Goal: Task Accomplishment & Management: Complete application form

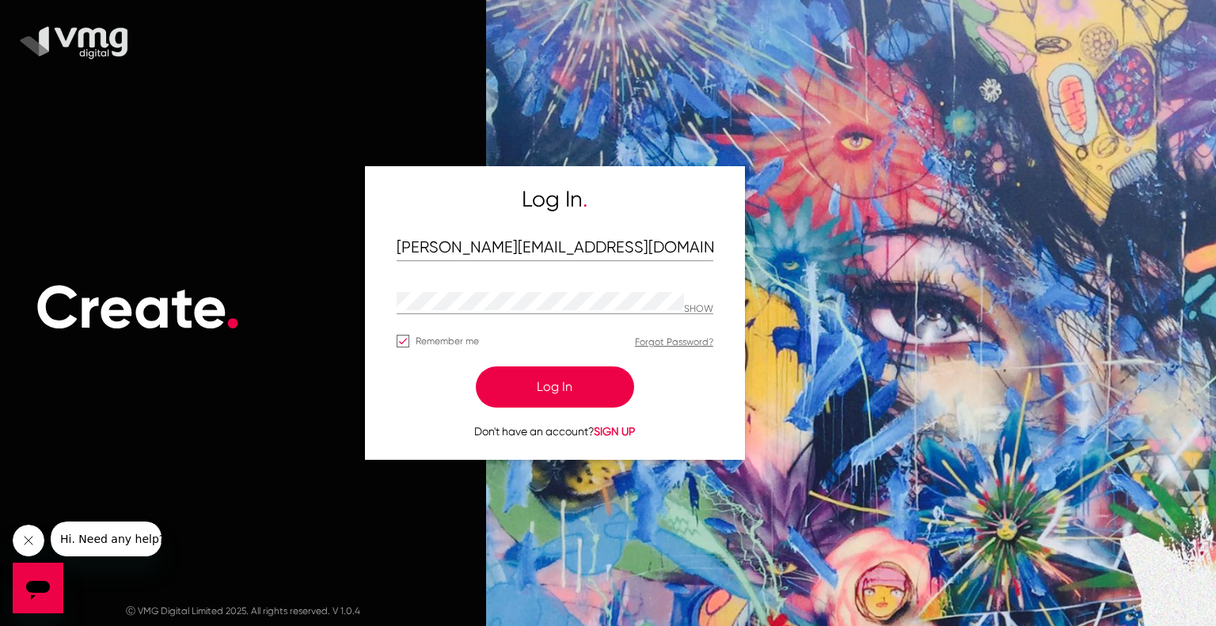
click at [583, 357] on div "Remember me Forgot Password?" at bounding box center [555, 345] width 317 height 27
click at [581, 391] on button "Log In" at bounding box center [555, 387] width 158 height 41
click at [577, 377] on button "Log In" at bounding box center [555, 387] width 158 height 41
click at [559, 390] on button "Log In" at bounding box center [555, 387] width 158 height 41
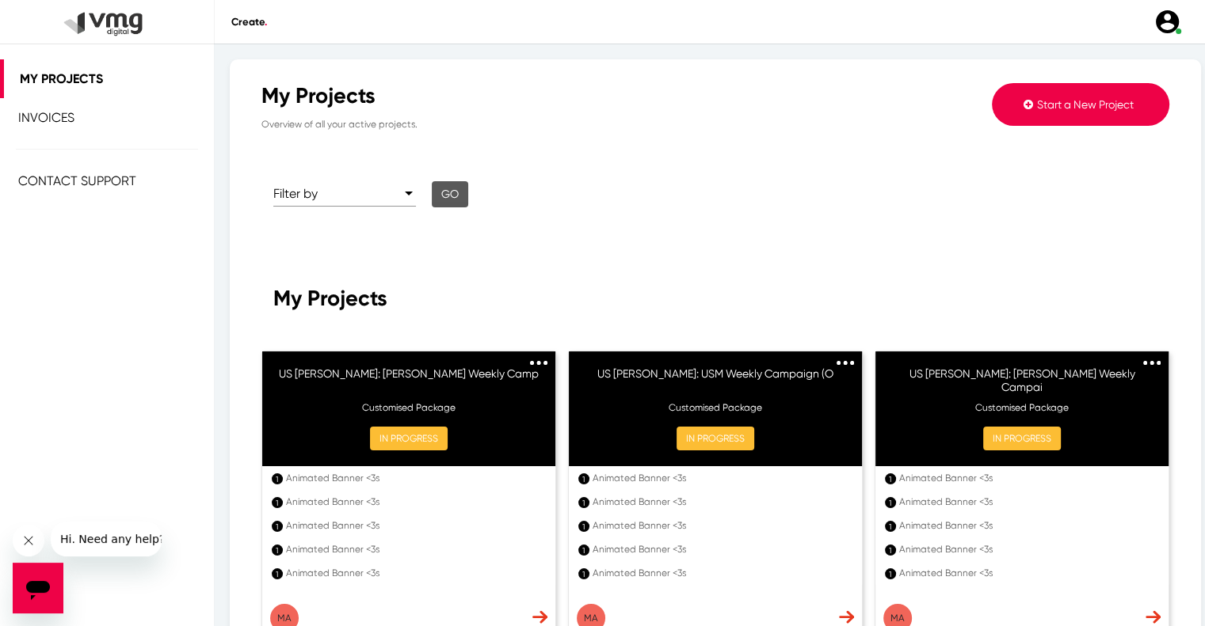
click at [1037, 98] on span "Start a New Project" at bounding box center [1085, 104] width 97 height 13
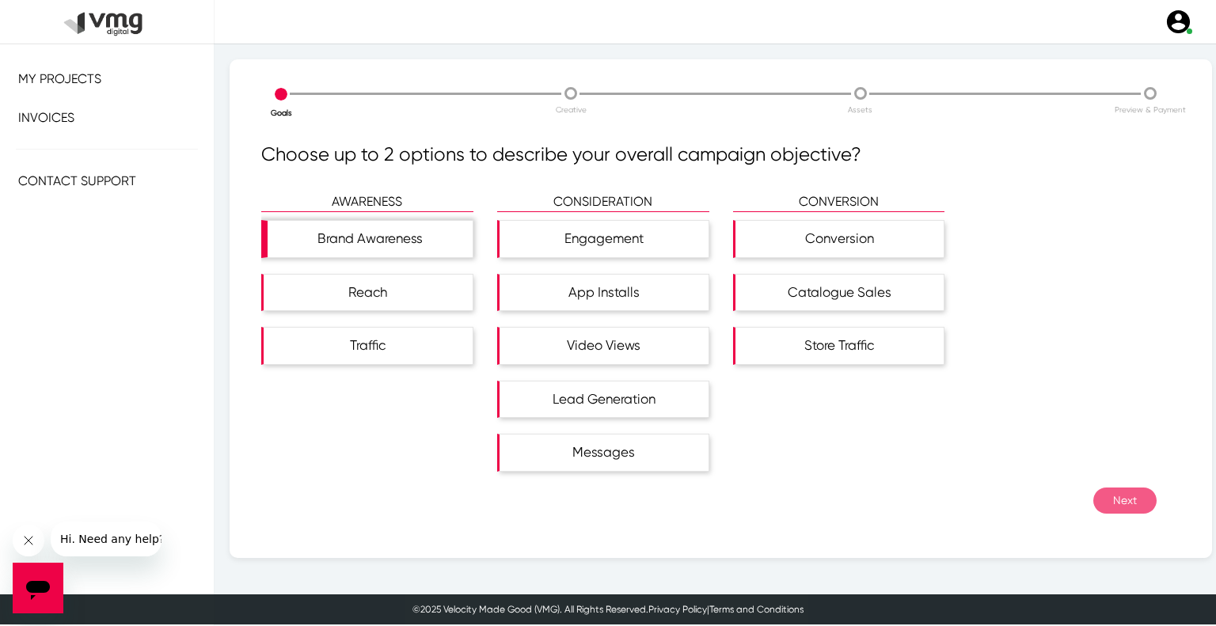
click at [424, 253] on div "Brand Awareness" at bounding box center [370, 239] width 205 height 36
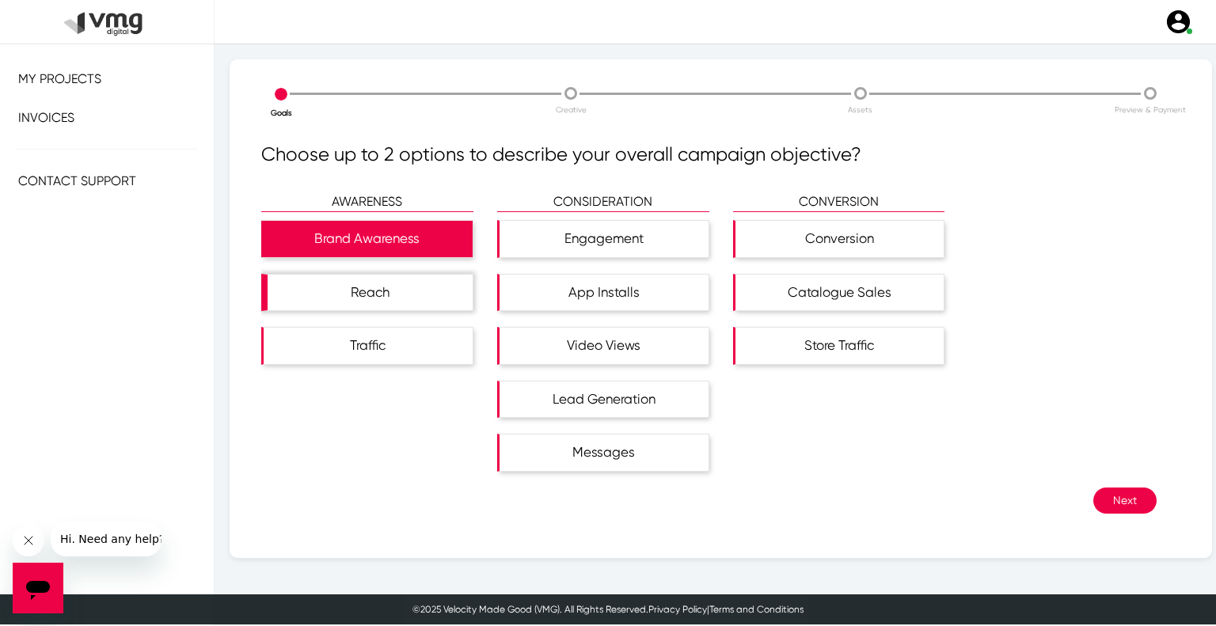
click at [428, 295] on div "Reach" at bounding box center [370, 293] width 205 height 36
click at [1120, 501] on button "Next" at bounding box center [1125, 501] width 63 height 26
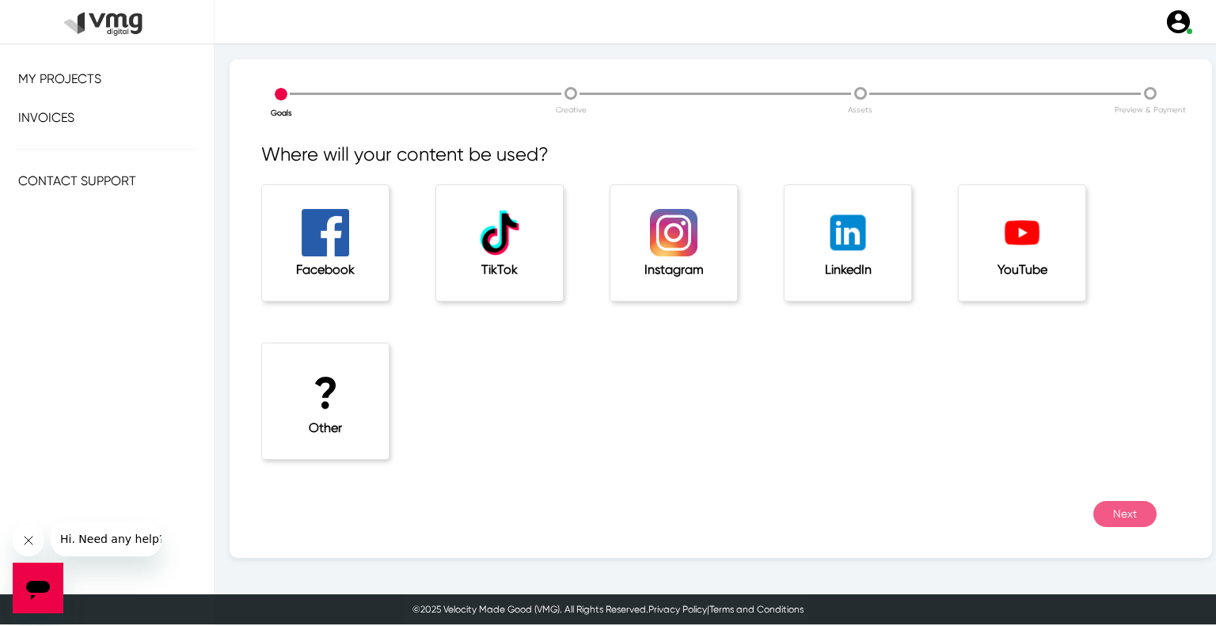
click at [383, 408] on div "? Other" at bounding box center [325, 402] width 127 height 116
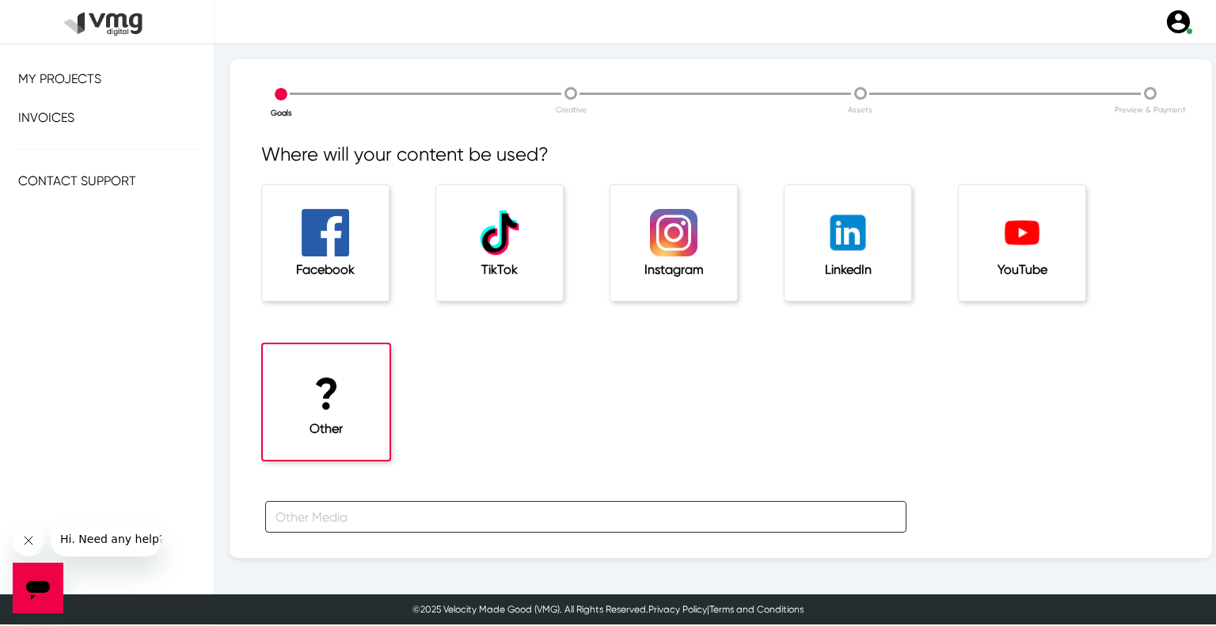
click at [399, 512] on input "text" at bounding box center [585, 517] width 641 height 32
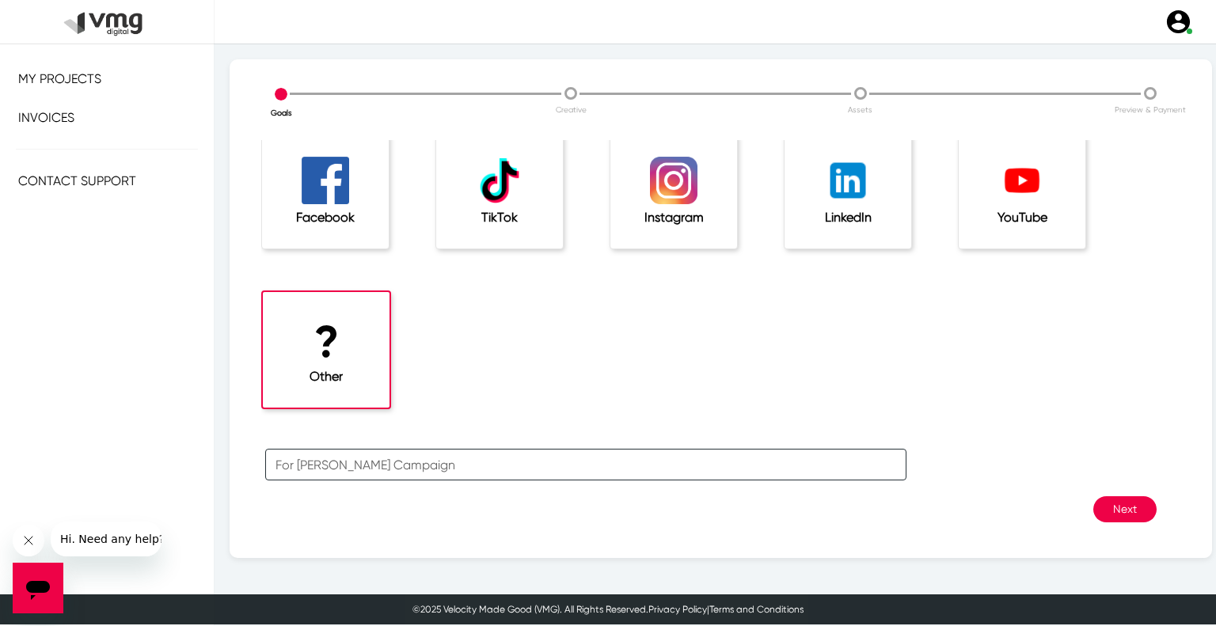
type input "For [PERSON_NAME] Campaign"
click at [1109, 508] on button "Next" at bounding box center [1125, 510] width 63 height 26
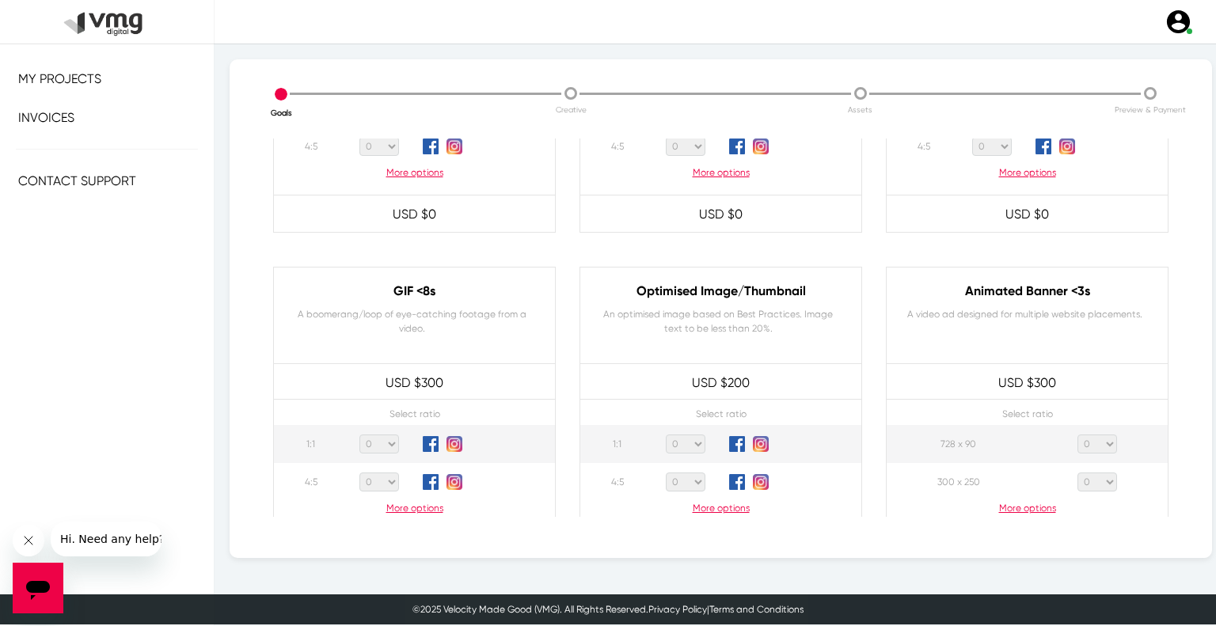
scroll to position [792, 0]
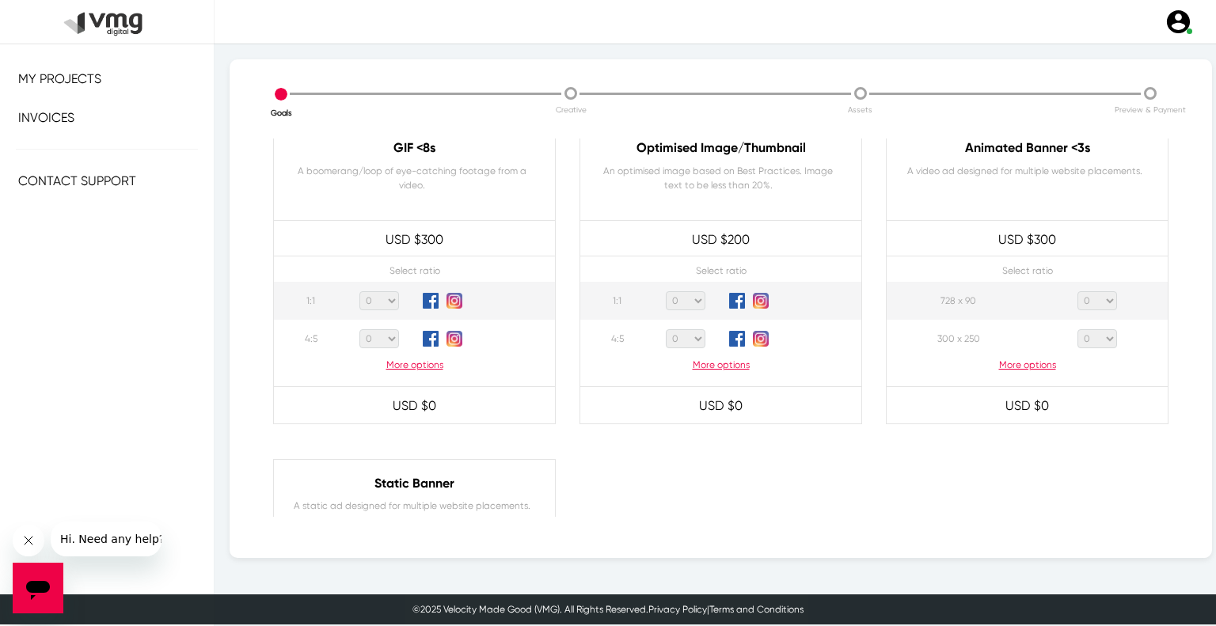
click at [1020, 367] on p "More options" at bounding box center [1027, 365] width 281 height 14
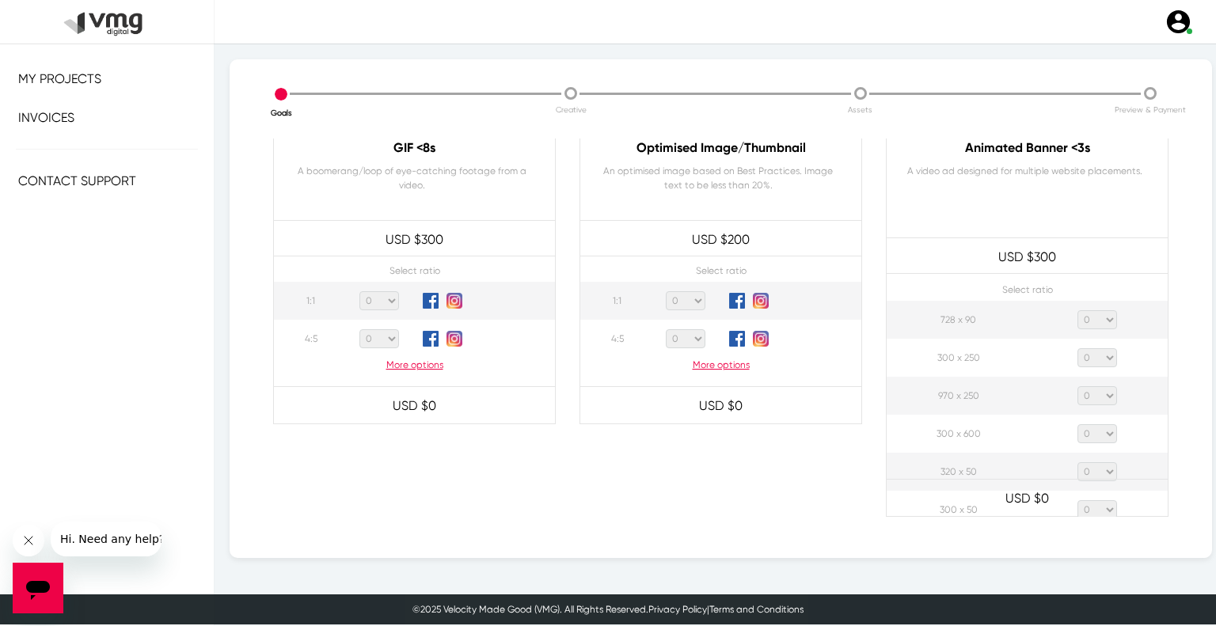
click at [1082, 318] on select "0 1 2 3 4 5 6 7 8 9 10 11 12 13 14 15 16 17 18 19 20" at bounding box center [1098, 319] width 40 height 19
select select "1"
click at [1078, 310] on select "0 1 2 3 4 5 6 7 8 9 10 11 12 13 14 15 16 17 18 19 20" at bounding box center [1098, 319] width 40 height 19
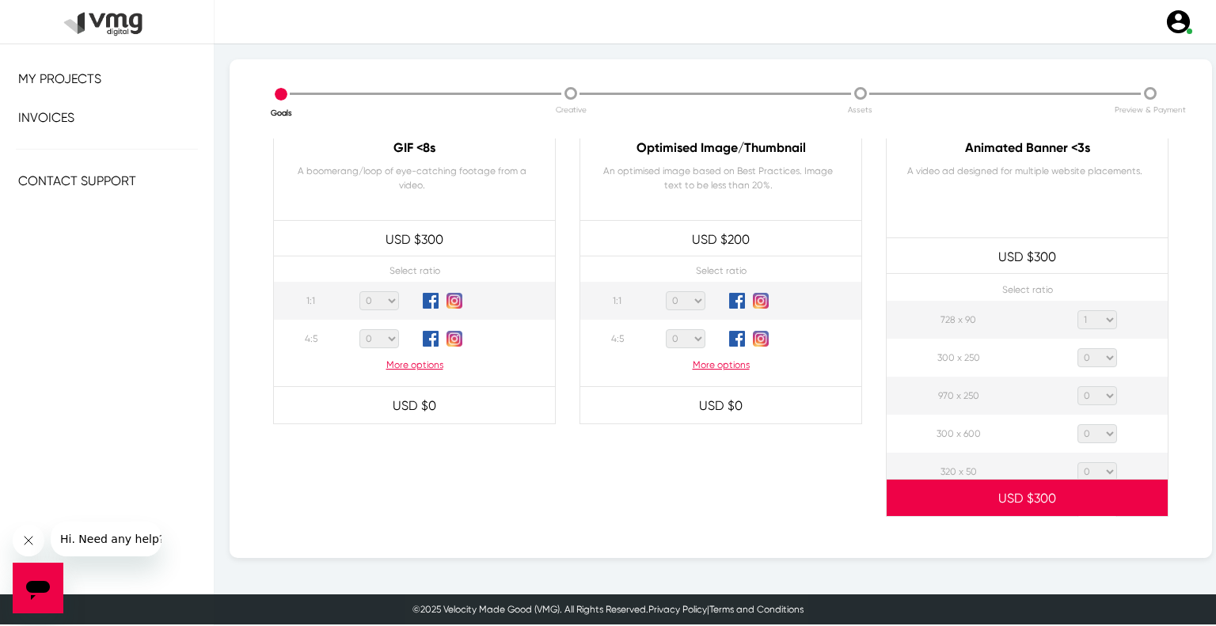
click at [1079, 360] on select "0 1 2 3 4 5 6 7 8 9 10 11 12 13 14 15 16 17 18 19 20" at bounding box center [1098, 357] width 40 height 19
select select "1"
click at [1078, 348] on select "0 1 2 3 4 5 6 7 8 9 10 11 12 13 14 15 16 17 18 19 20" at bounding box center [1098, 357] width 40 height 19
click at [1091, 394] on select "0 1 2 3 4 5 6 7 8 9 10 11 12 13 14 15 16 17 18 19 20" at bounding box center [1098, 395] width 40 height 19
select select "1"
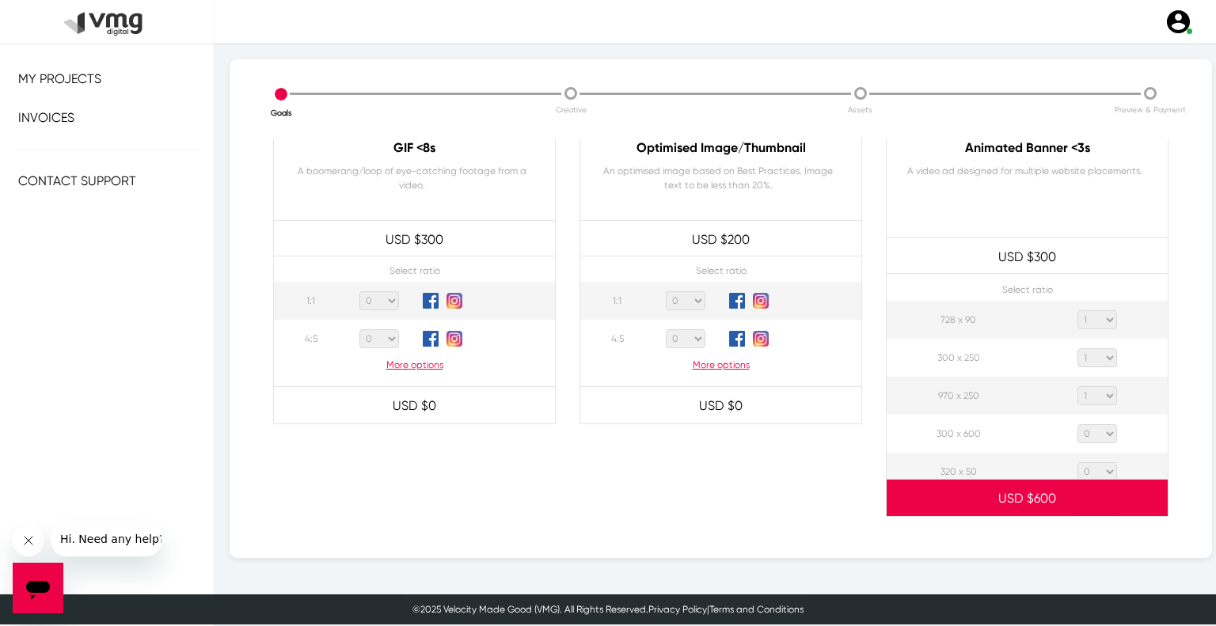
click at [1078, 386] on select "0 1 2 3 4 5 6 7 8 9 10 11 12 13 14 15 16 17 18 19 20" at bounding box center [1098, 395] width 40 height 19
drag, startPoint x: 1099, startPoint y: 433, endPoint x: 1099, endPoint y: 424, distance: 9.5
click at [1099, 433] on select "0 1 2 3 4 5 6 7 8 9 10 11 12 13 14 15 16 17 18 19 20" at bounding box center [1098, 433] width 40 height 19
select select "1"
click at [1078, 424] on select "0 1 2 3 4 5 6 7 8 9 10 11 12 13 14 15 16 17 18 19 20" at bounding box center [1098, 433] width 40 height 19
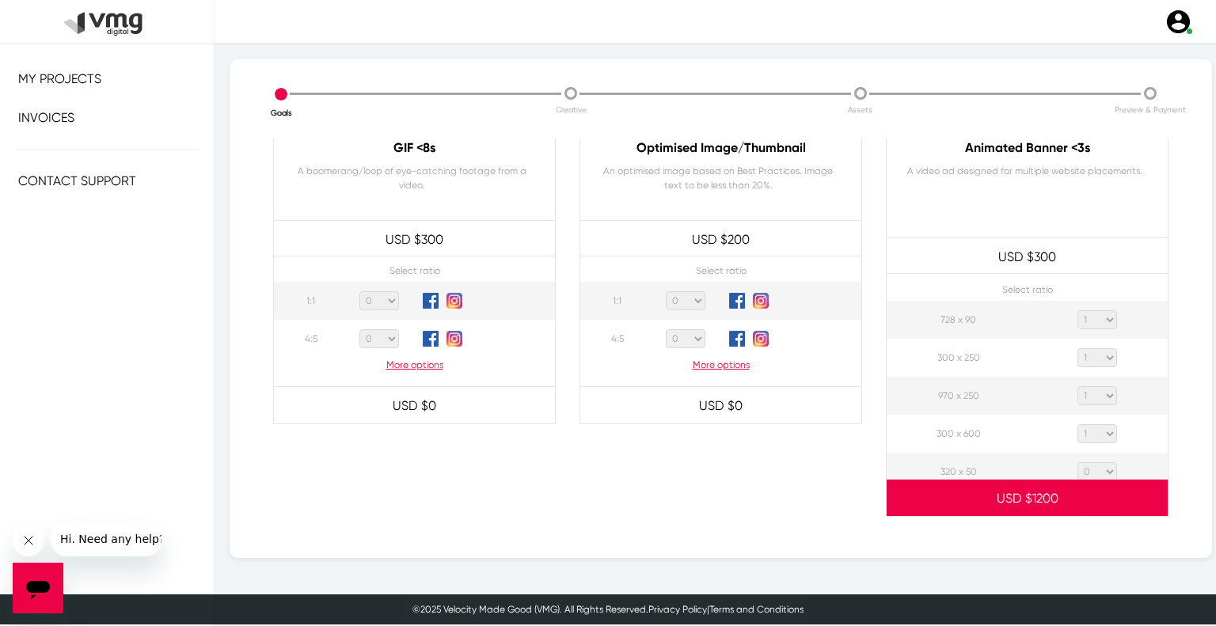
click at [1097, 469] on select "0 1 2 3 4 5 6 7 8 9 10 11 12 13 14 15 16 17 18 19 20" at bounding box center [1098, 472] width 40 height 19
select select "1"
click at [1078, 463] on select "0 1 2 3 4 5 6 7 8 9 10 11 12 13 14 15 16 17 18 19 20" at bounding box center [1098, 472] width 40 height 19
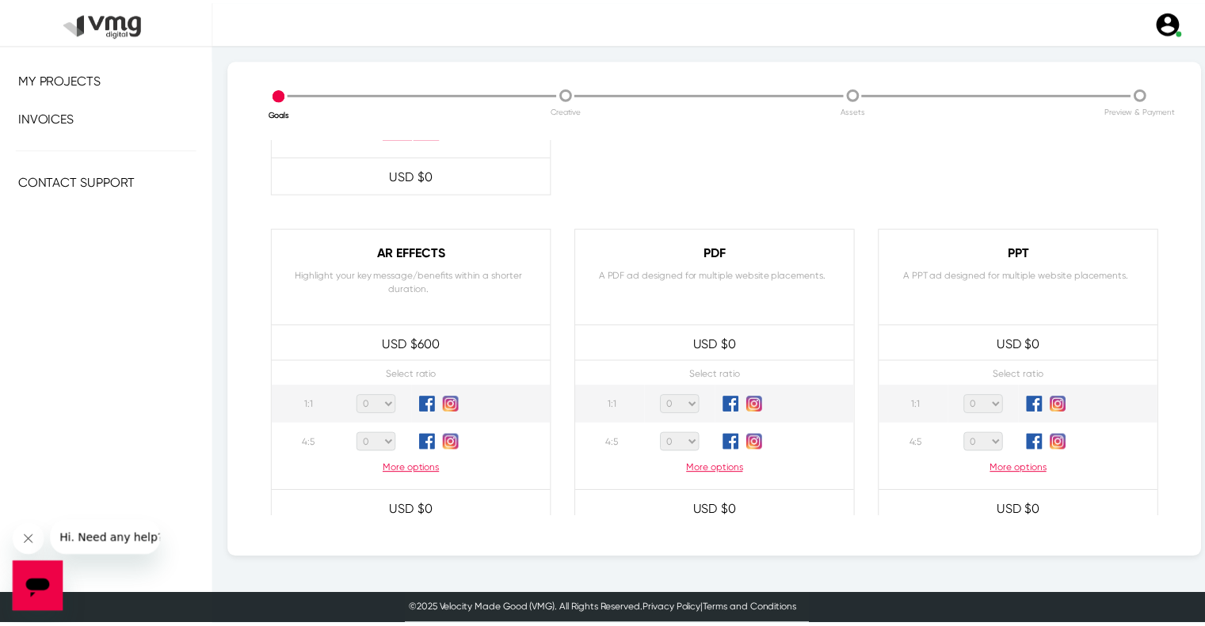
scroll to position [1528, 0]
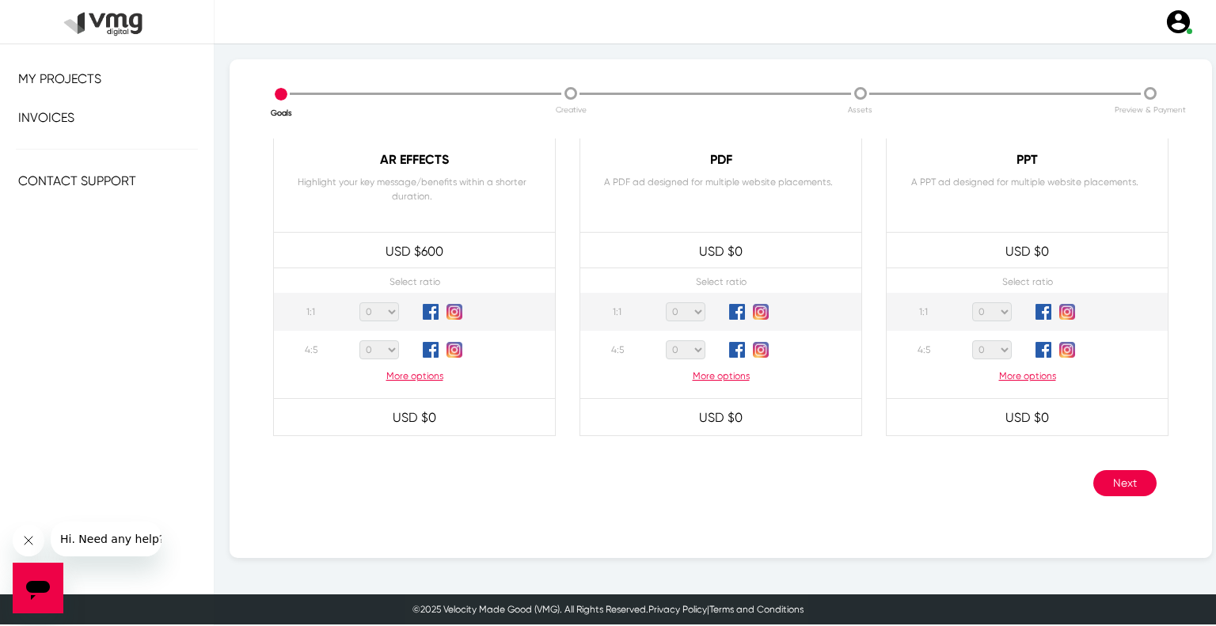
click at [1099, 483] on button "Next" at bounding box center [1125, 483] width 63 height 26
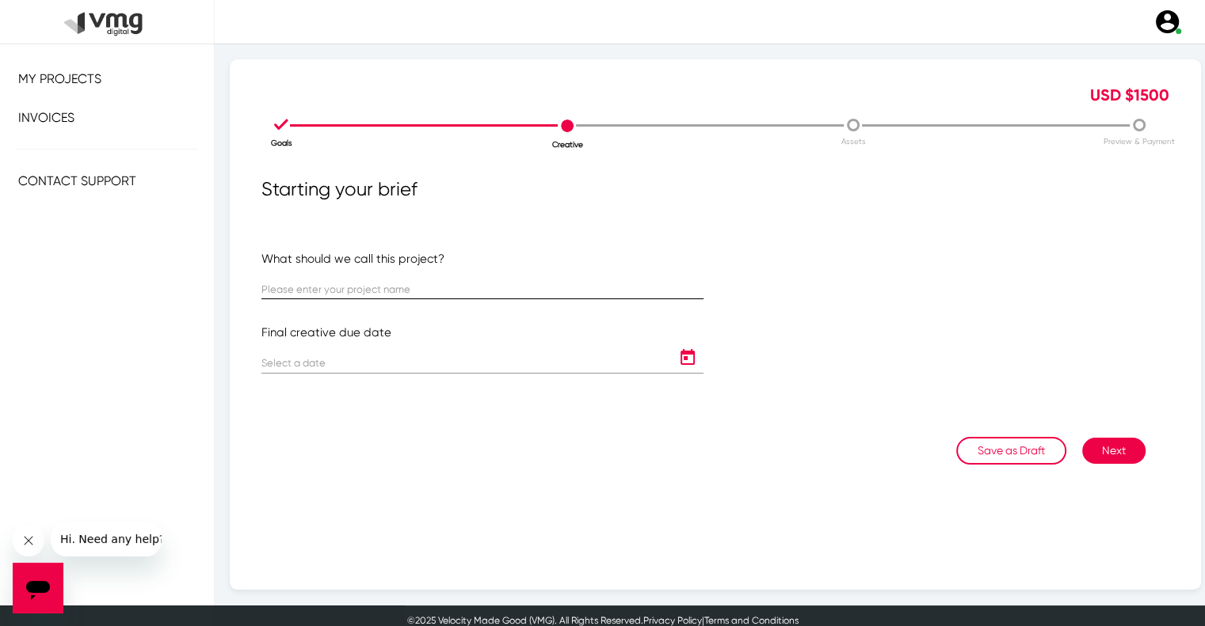
click at [345, 290] on input "text" at bounding box center [482, 290] width 442 height 12
paste input "US [PERSON_NAME]: [PERSON_NAME] Weekly Campaign ([DATE] - [DATE])"
type input "US [PERSON_NAME]: [PERSON_NAME] Weekly Campaign ([DATE] - [DATE])"
click at [675, 360] on icon "Open calendar" at bounding box center [687, 357] width 25 height 19
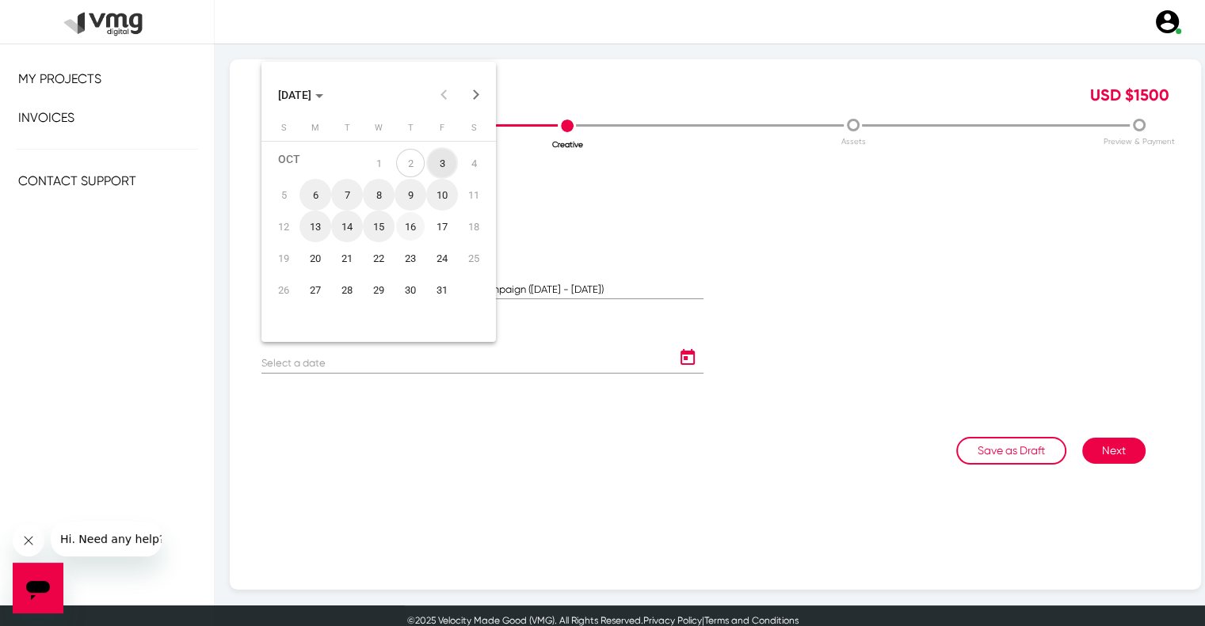
click at [415, 230] on div "16" at bounding box center [410, 226] width 29 height 29
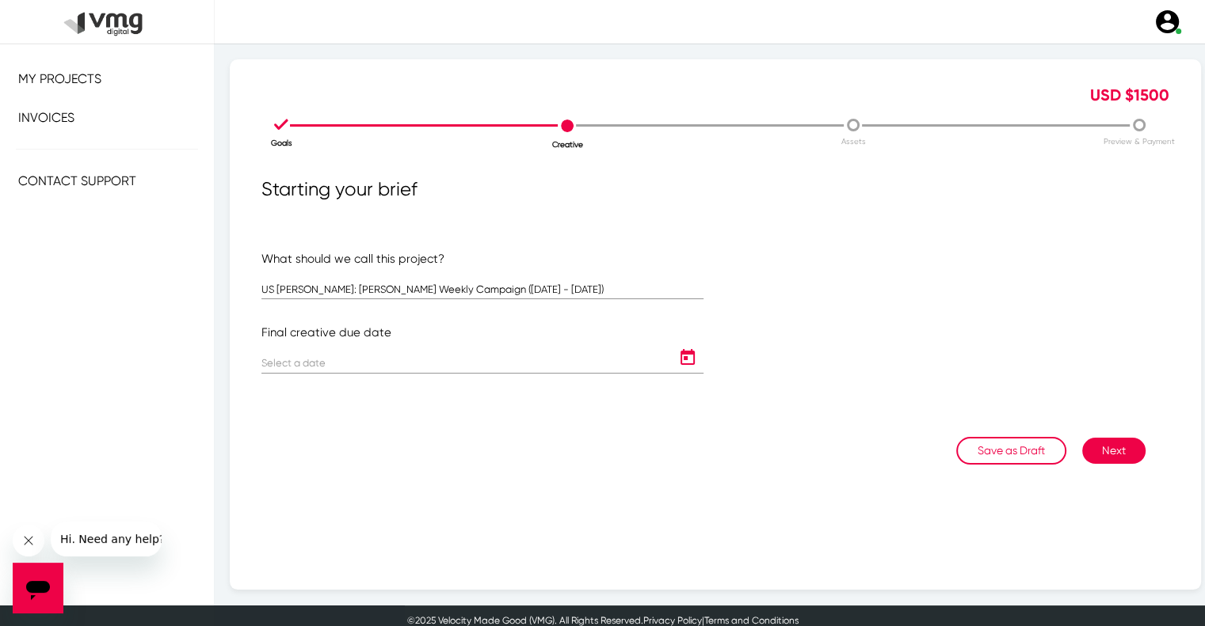
type input "[DATE]"
click at [1106, 452] on button "Next" at bounding box center [1113, 451] width 63 height 26
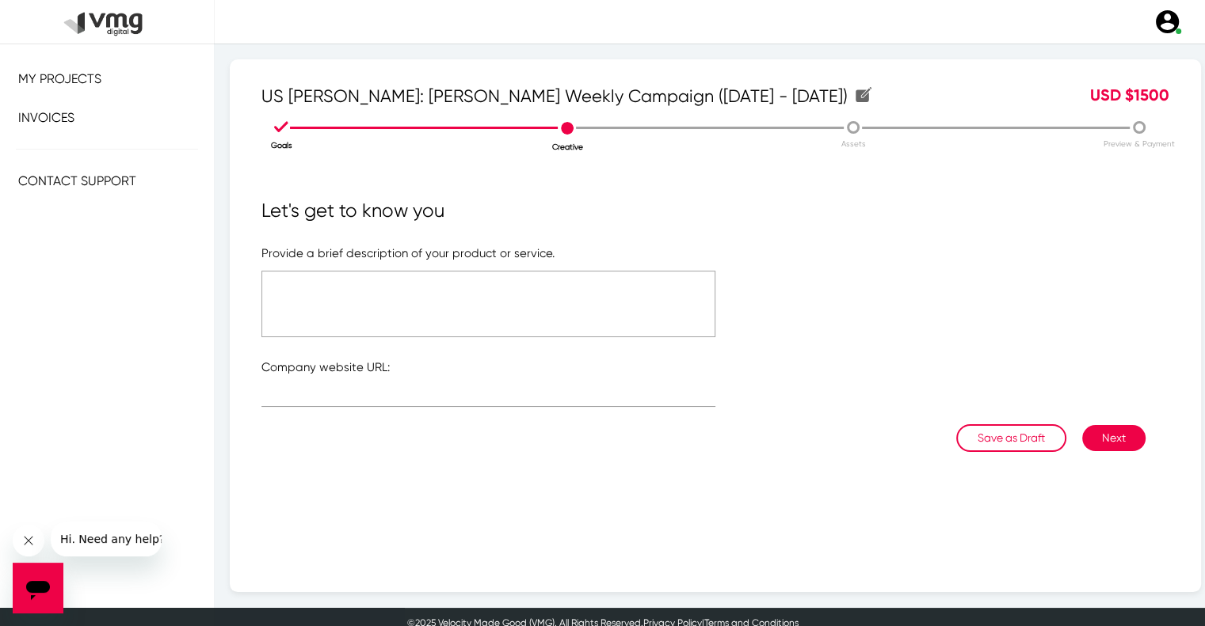
click at [608, 302] on textarea at bounding box center [488, 304] width 454 height 67
type textarea "Please refer to the attached link"
click at [356, 377] on div at bounding box center [488, 391] width 454 height 31
type input "r"
type input "[URL][DOMAIN_NAME]"
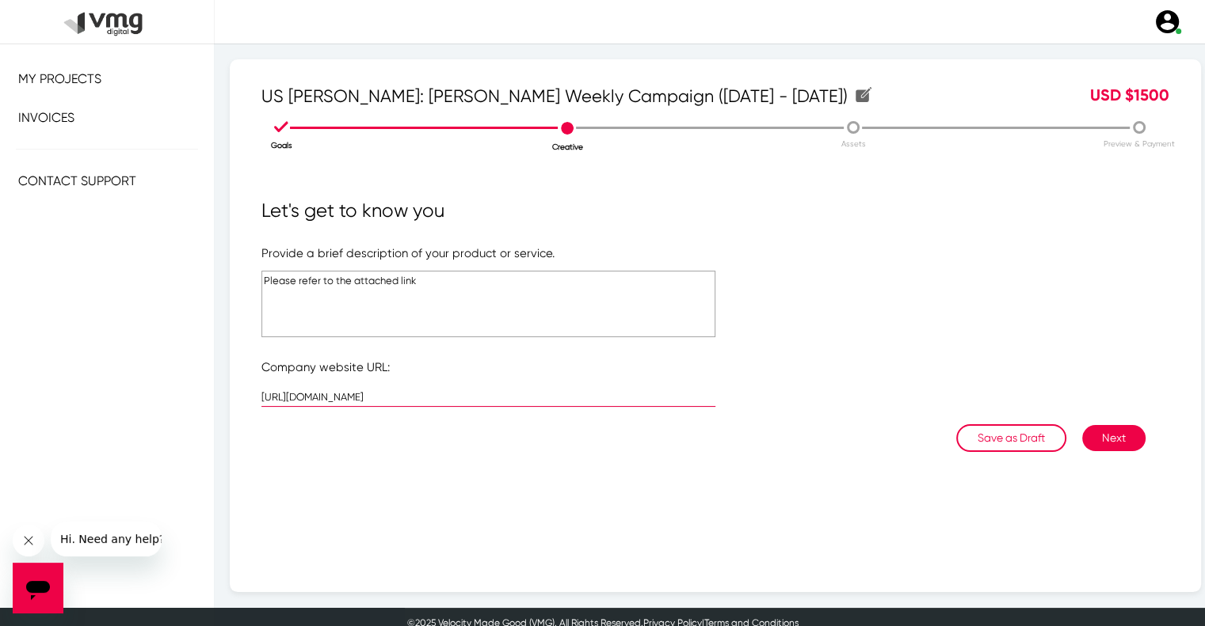
click at [416, 395] on input "[URL][DOMAIN_NAME]" at bounding box center [488, 398] width 454 height 12
type input "[URL][DOMAIN_NAME]"
click at [397, 277] on textarea "Please refer to the attached link" at bounding box center [488, 304] width 454 height 67
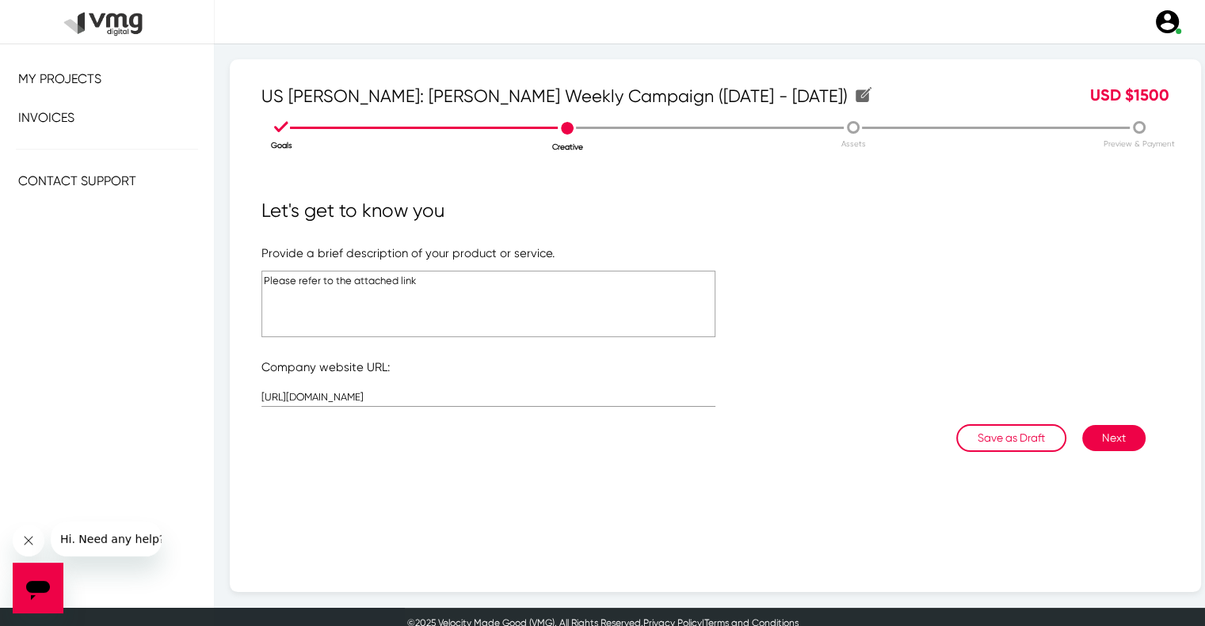
click at [397, 277] on textarea "Please refer to the attached link" at bounding box center [488, 304] width 454 height 67
click at [1105, 435] on button "Next" at bounding box center [1113, 438] width 63 height 26
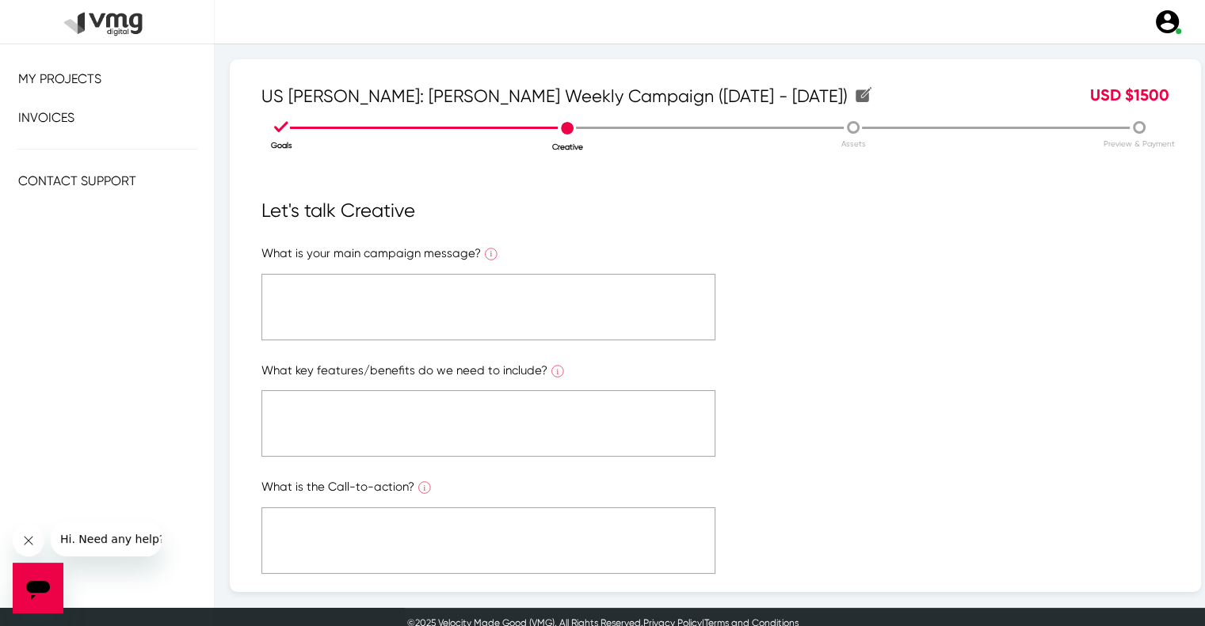
click at [535, 315] on textarea at bounding box center [488, 307] width 454 height 67
paste textarea "Please refer to the attached link"
type textarea "Please refer to the attached link"
click at [523, 440] on textarea at bounding box center [488, 423] width 454 height 67
paste textarea "Please refer to the attached link"
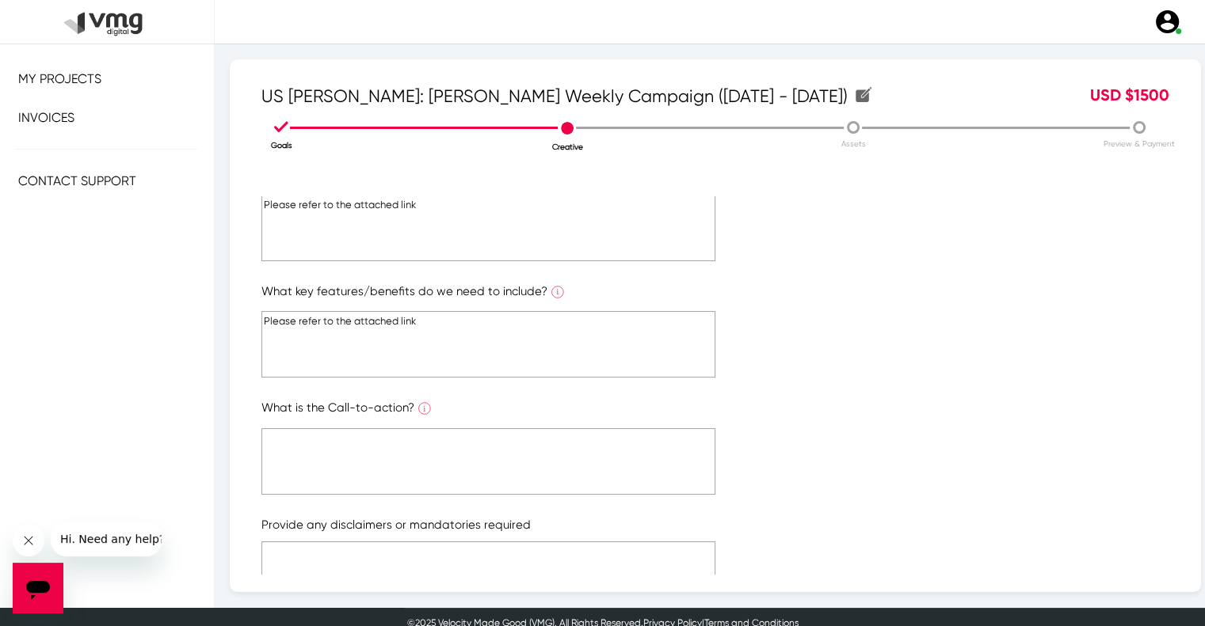
type textarea "Please refer to the attached link"
click at [527, 440] on textarea at bounding box center [488, 461] width 454 height 67
paste textarea "Please refer to the attached link"
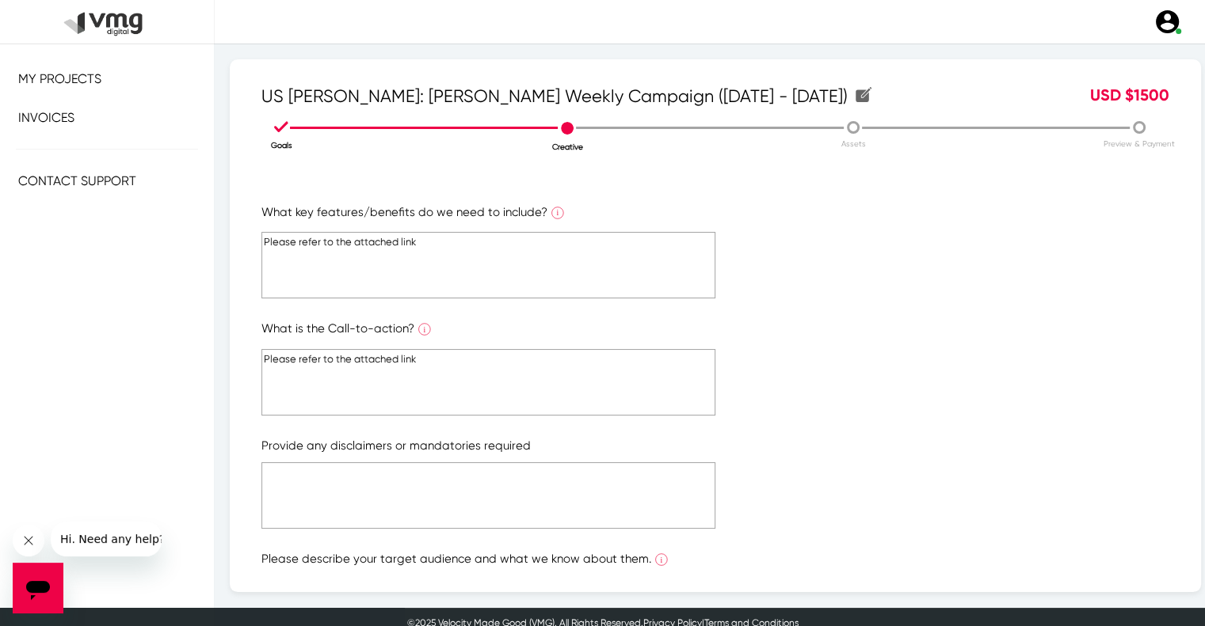
type textarea "Please refer to the attached link"
click at [535, 465] on textarea at bounding box center [488, 496] width 454 height 67
paste textarea "Please refer to the attached link"
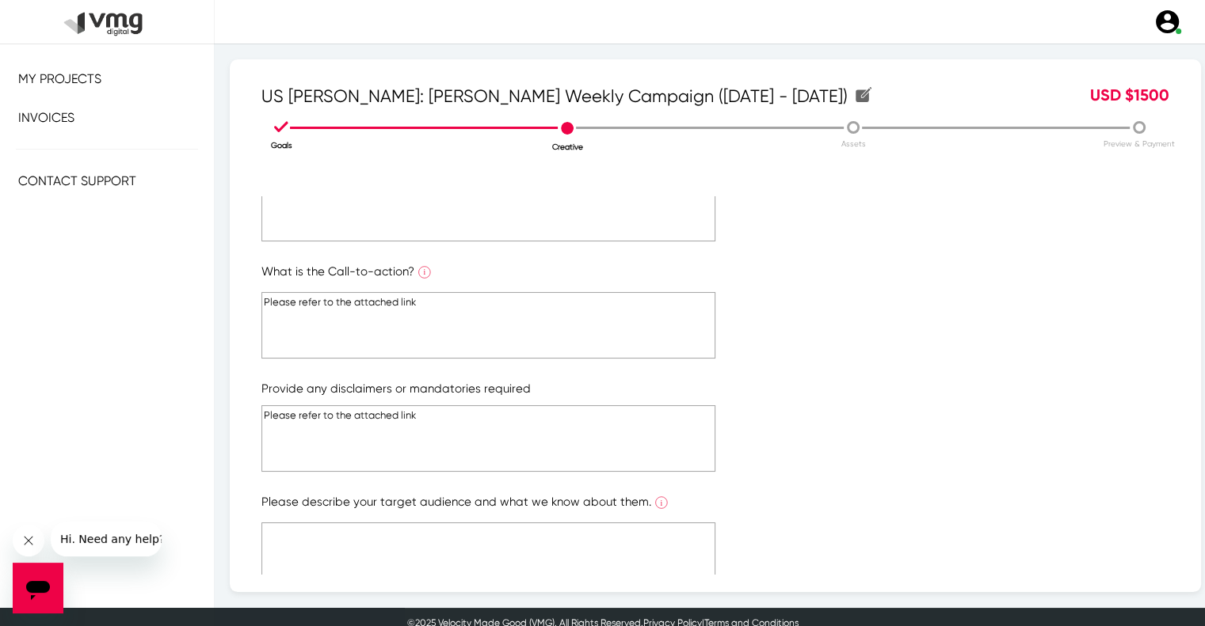
scroll to position [284, 0]
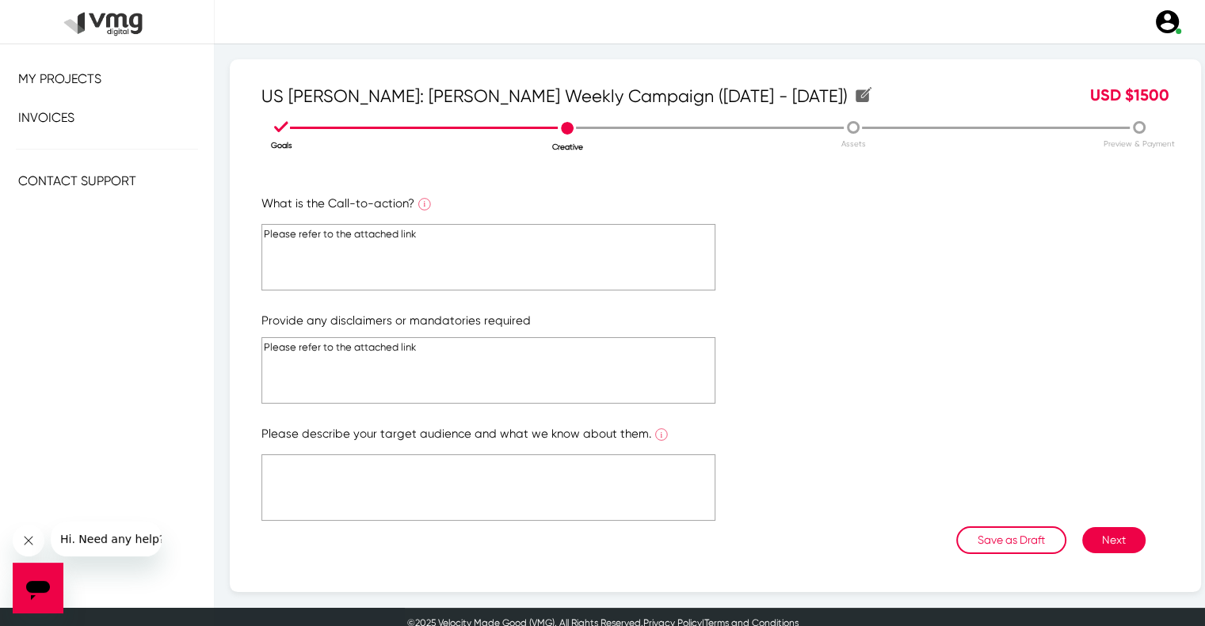
type textarea "Please refer to the attached link"
click at [567, 483] on textarea at bounding box center [488, 488] width 454 height 67
paste textarea "Please refer to the attached link"
type textarea "Please refer to the attached link"
click at [1105, 522] on form "What is your main campaign message? What is the ONE main message you want to co…" at bounding box center [715, 243] width 908 height 565
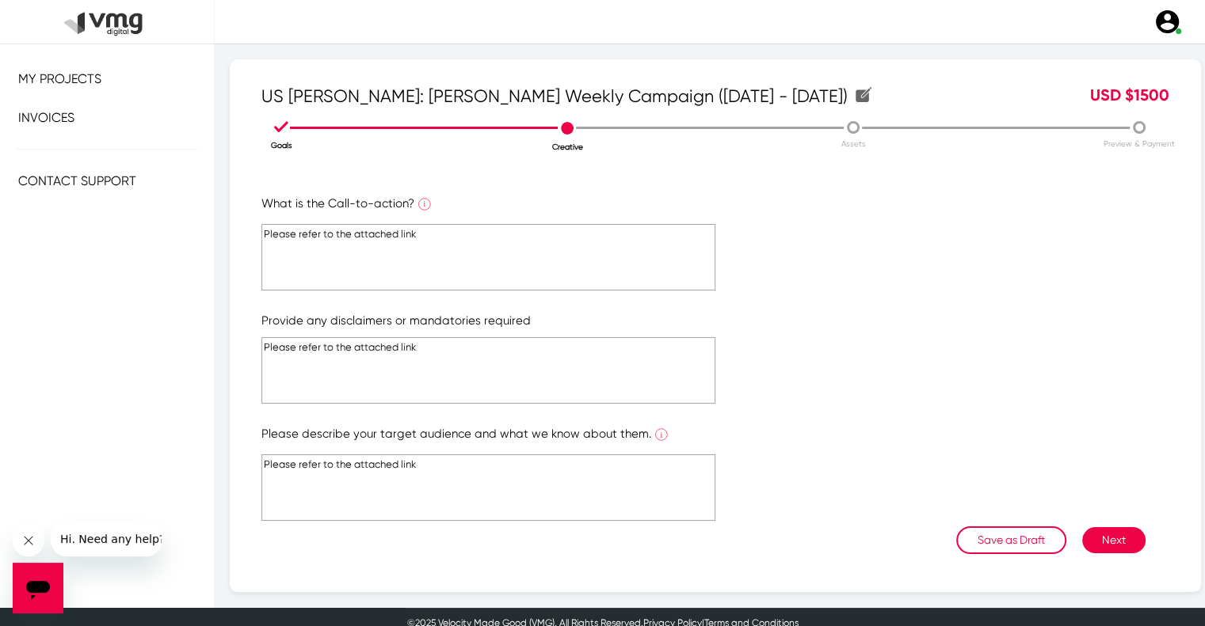
click at [1110, 527] on button "Next" at bounding box center [1113, 540] width 63 height 26
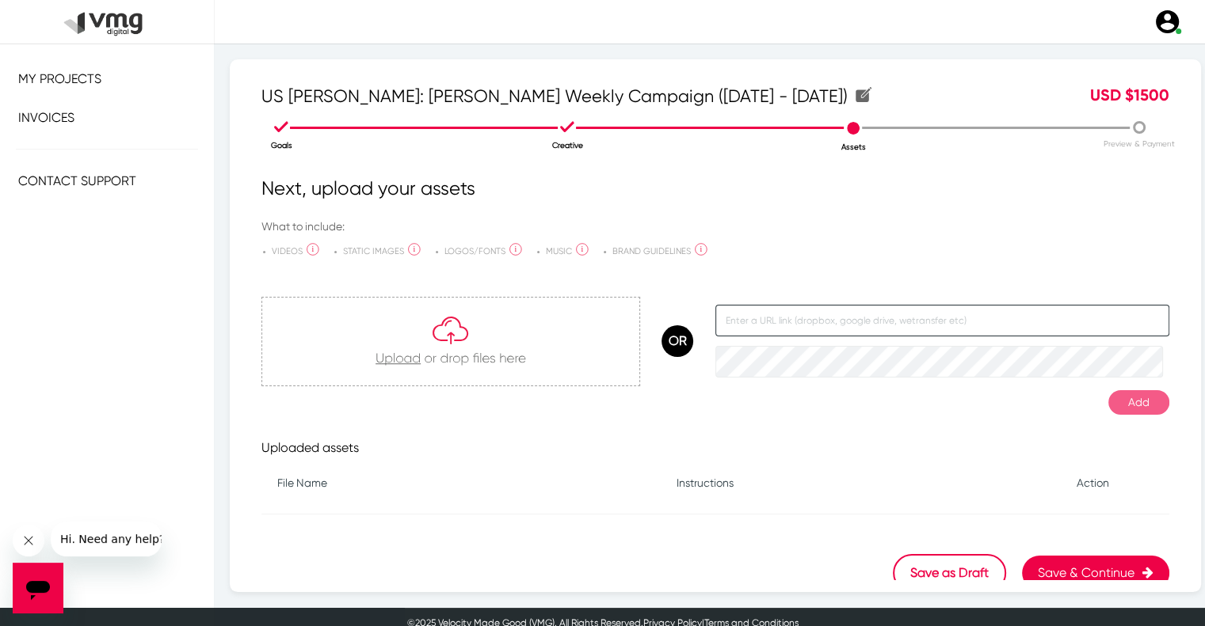
click at [794, 321] on input "text" at bounding box center [942, 321] width 454 height 32
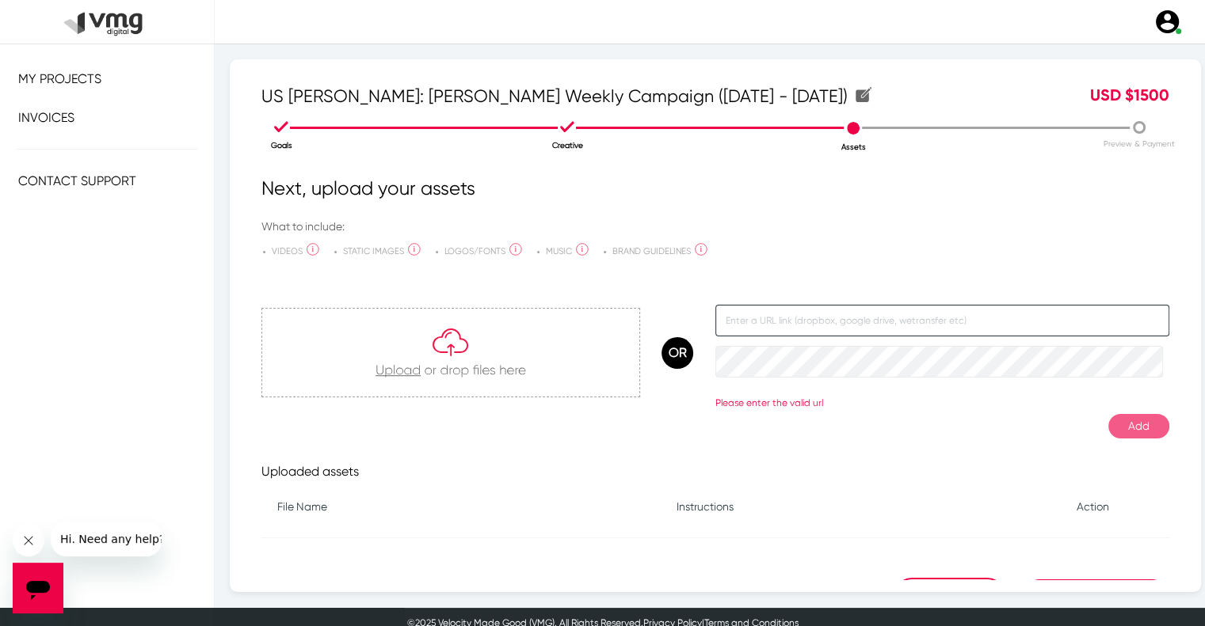
paste input "[URL][DOMAIN_NAME]"
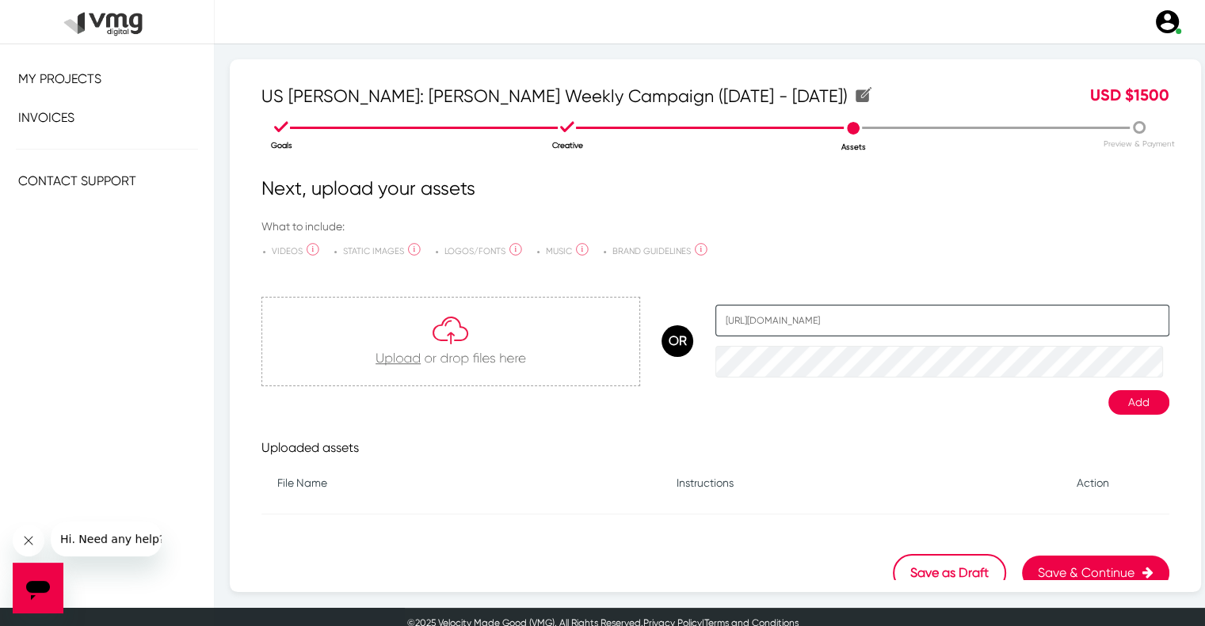
type input "[URL][DOMAIN_NAME]"
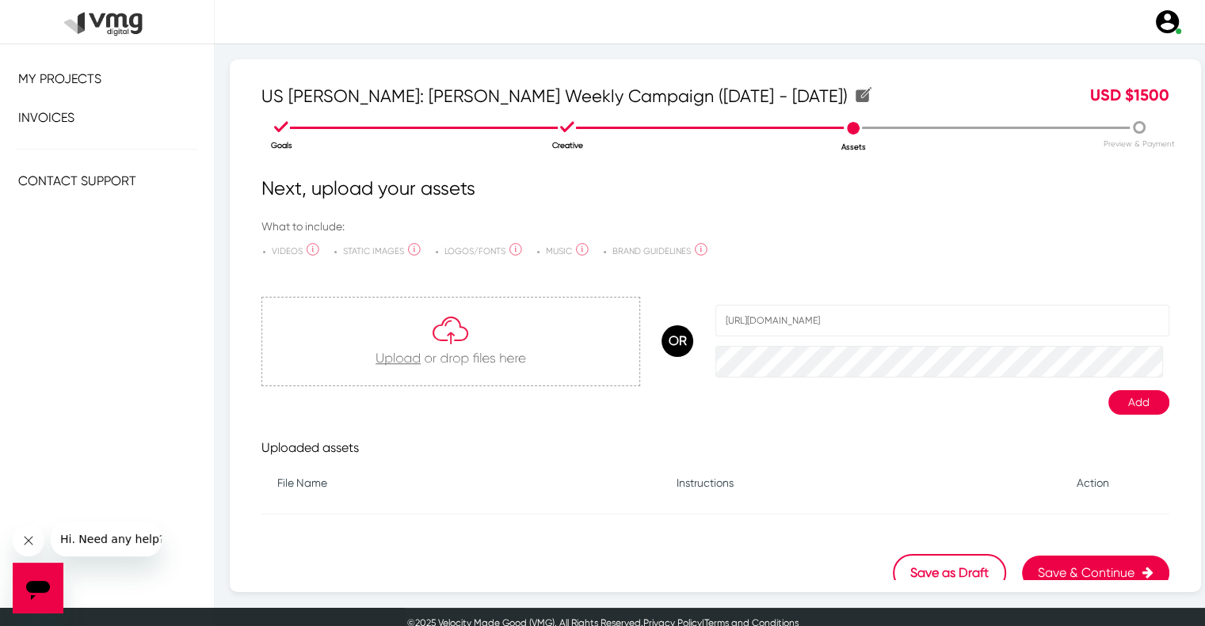
click at [1108, 398] on button "Add" at bounding box center [1138, 402] width 61 height 25
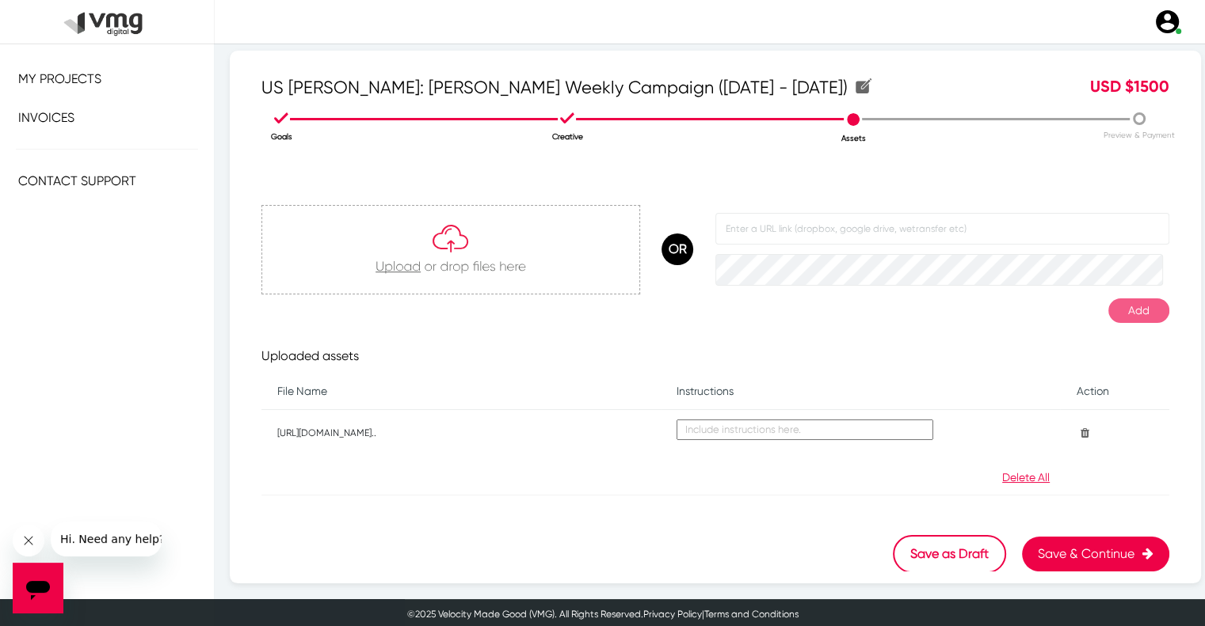
scroll to position [11, 0]
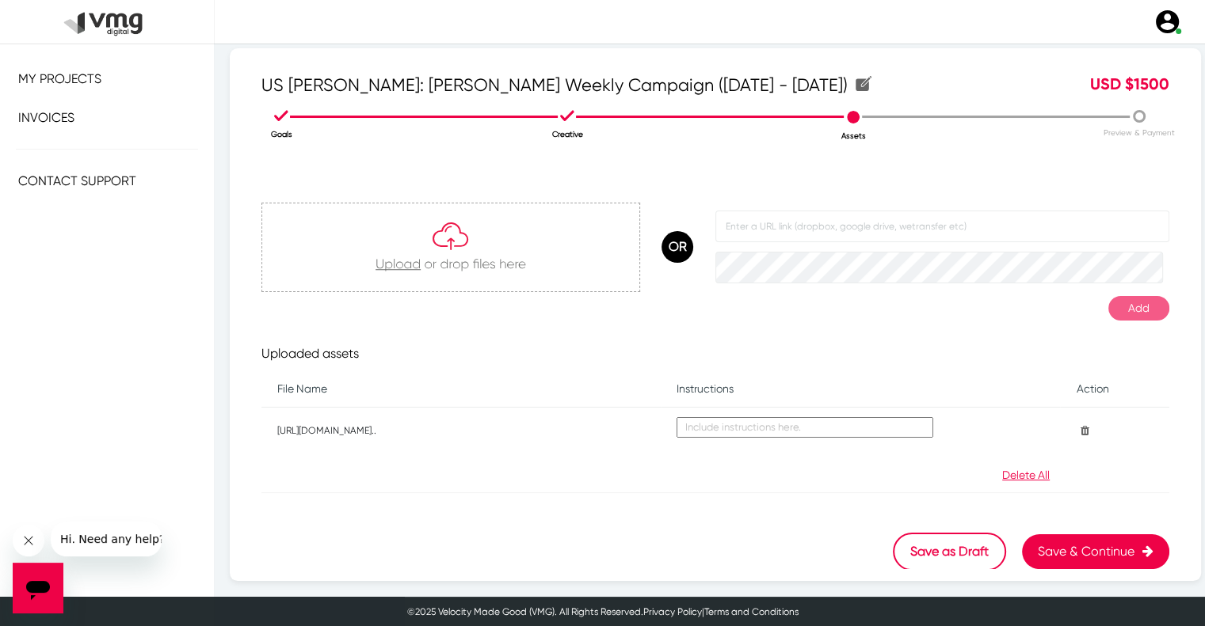
click at [1045, 535] on button "Save & Continue" at bounding box center [1095, 552] width 147 height 35
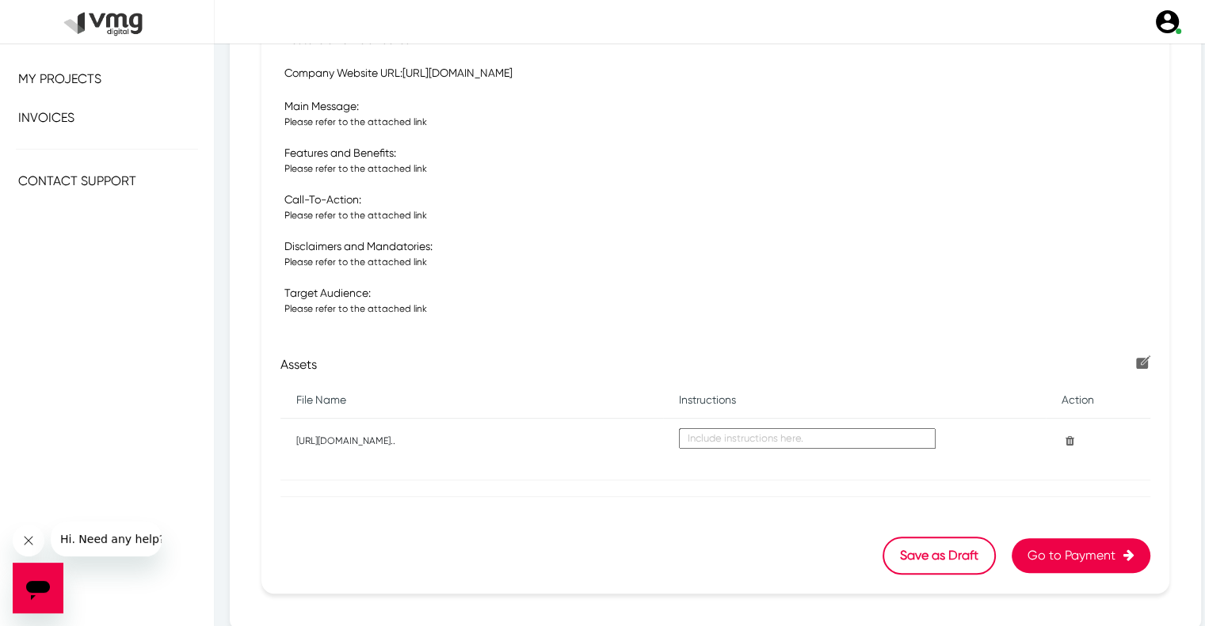
scroll to position [493, 0]
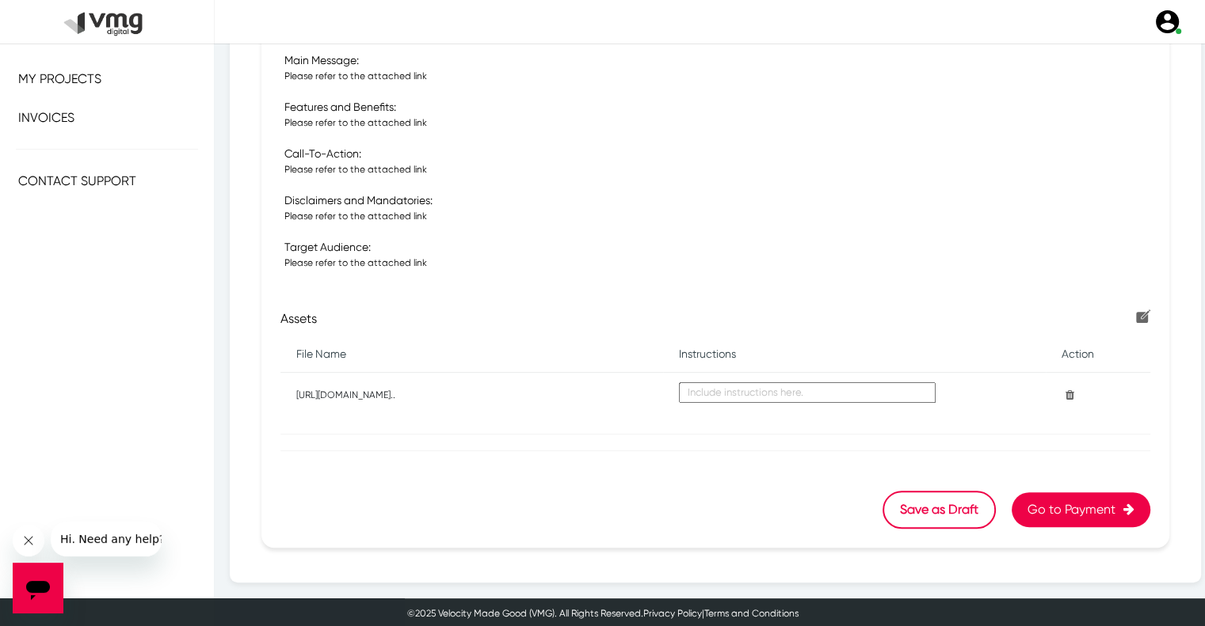
click at [1041, 512] on button "Go to Payment" at bounding box center [1080, 510] width 139 height 35
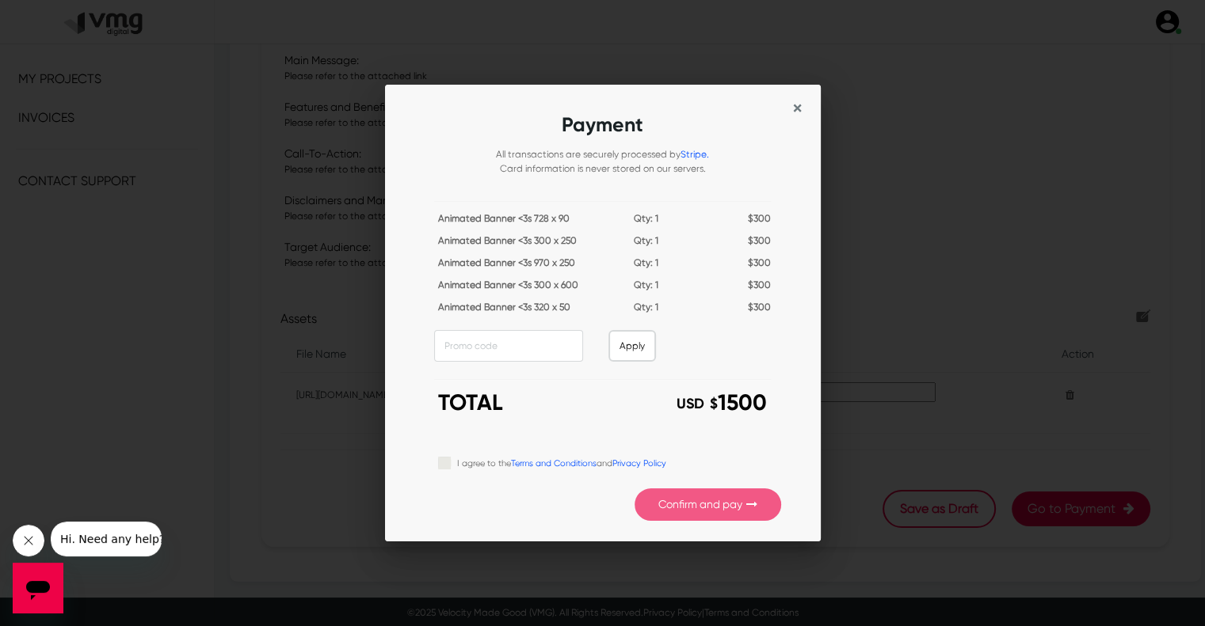
click at [457, 463] on label "I agree to the Terms and Conditions and Privacy Policy" at bounding box center [561, 462] width 209 height 17
click at [443, 463] on input "I agree to the Terms and Conditions and Privacy Policy" at bounding box center [444, 462] width 13 height 16
checkbox input "true"
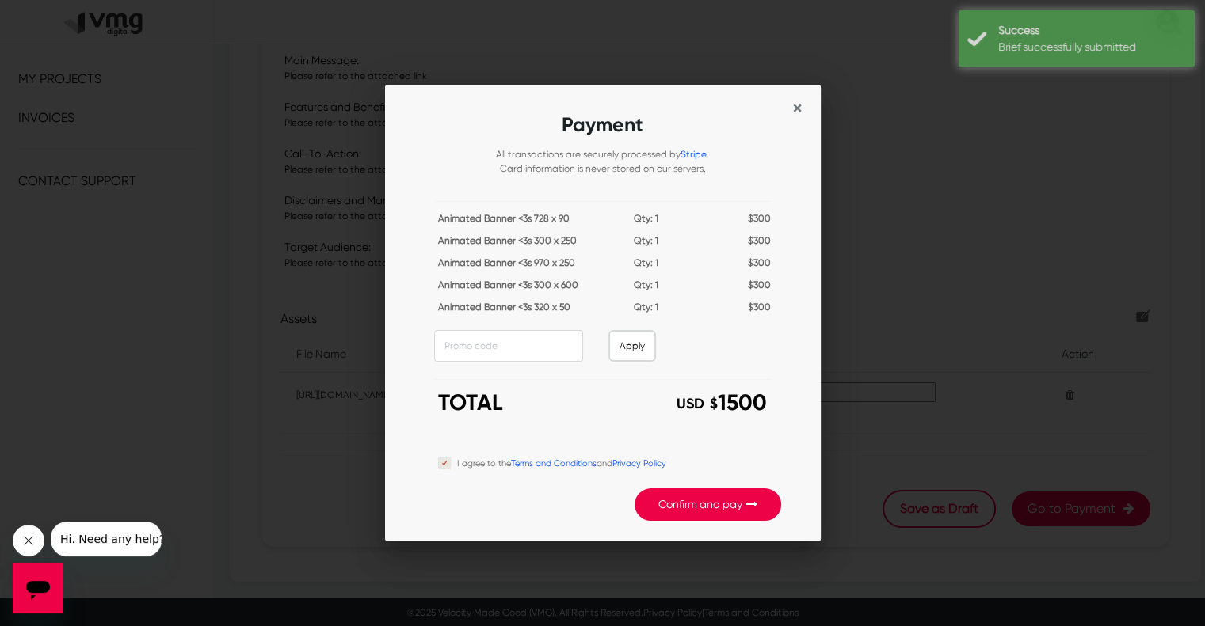
click at [701, 503] on button "Confirm and pay" at bounding box center [707, 505] width 147 height 32
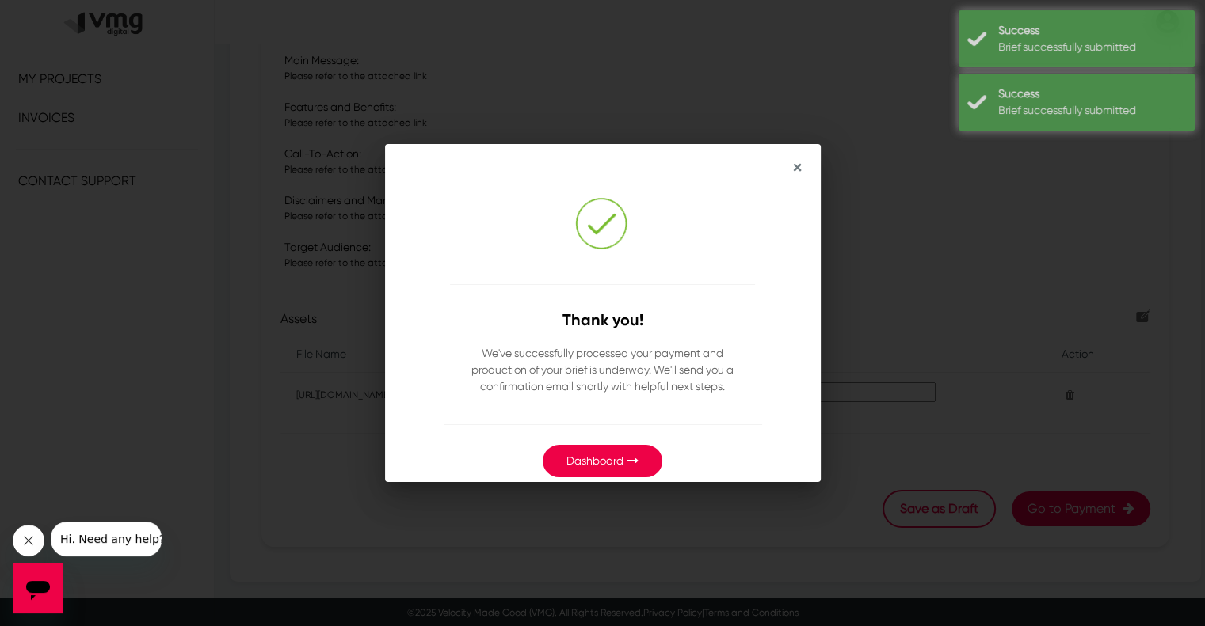
click at [609, 458] on link "Dashboard" at bounding box center [594, 461] width 57 height 13
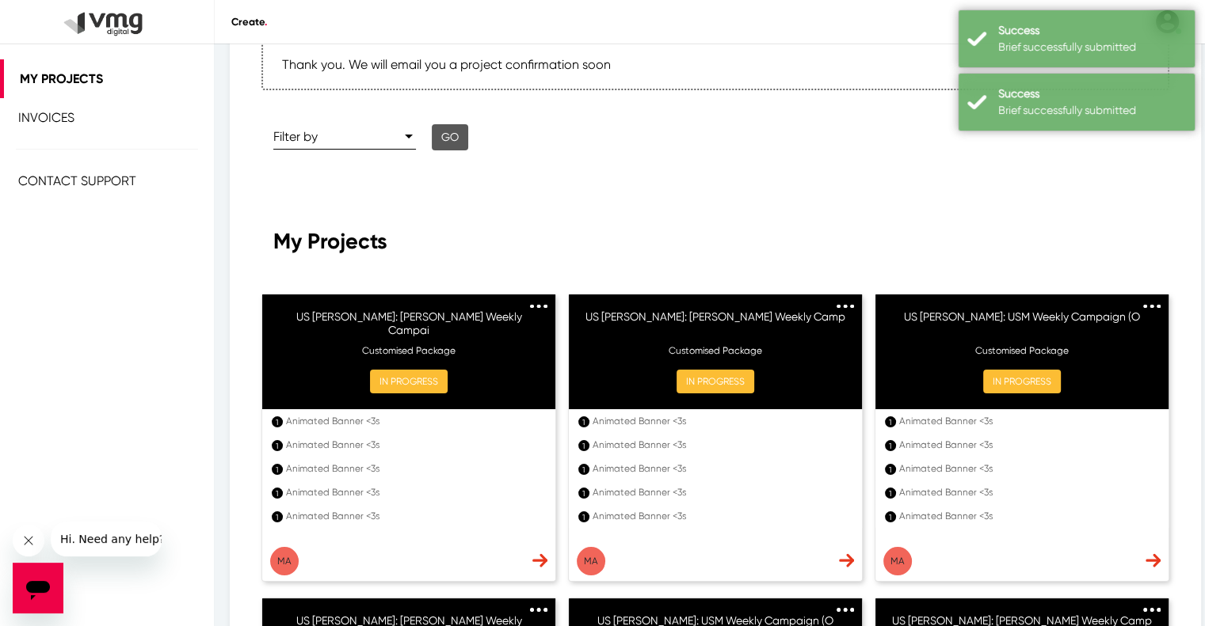
scroll to position [238, 0]
